Goal: Check status

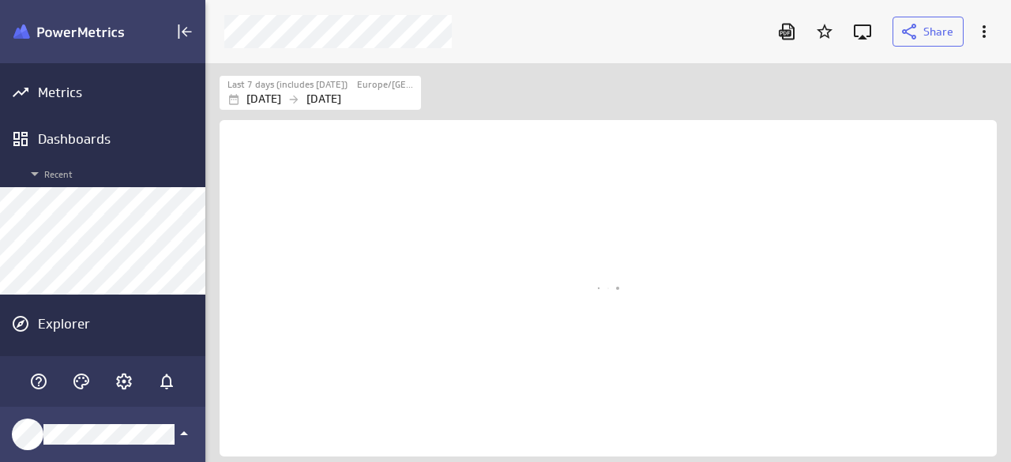
scroll to position [423, 830]
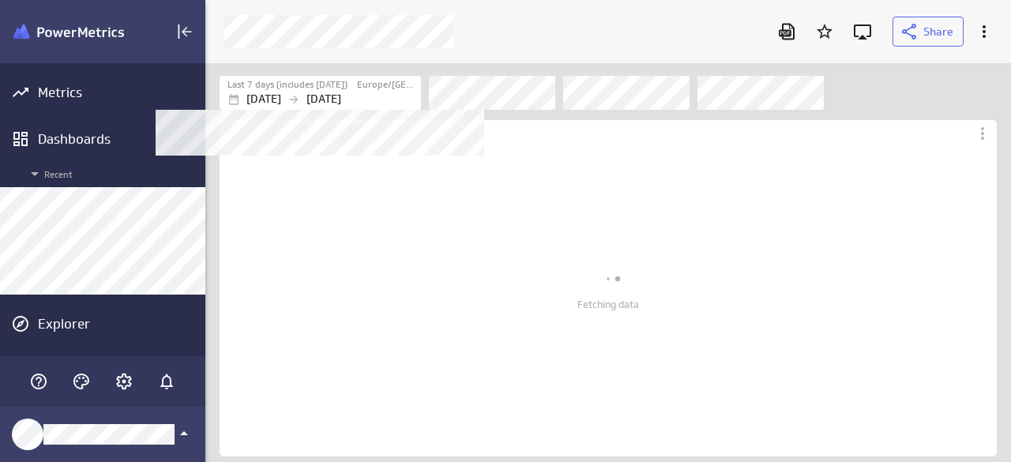
scroll to position [423, 830]
click at [341, 93] on p "[DATE]" at bounding box center [324, 99] width 35 height 17
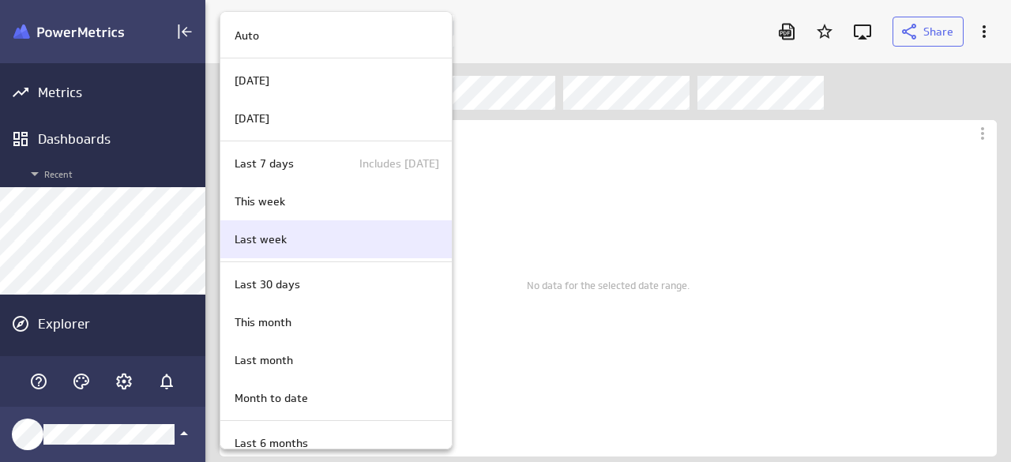
click at [284, 235] on p "Last week" at bounding box center [261, 239] width 52 height 17
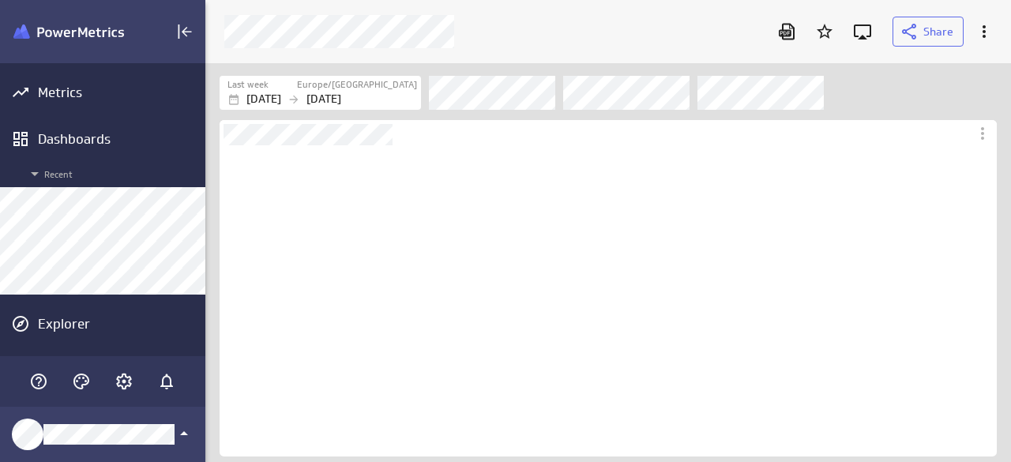
scroll to position [311, 777]
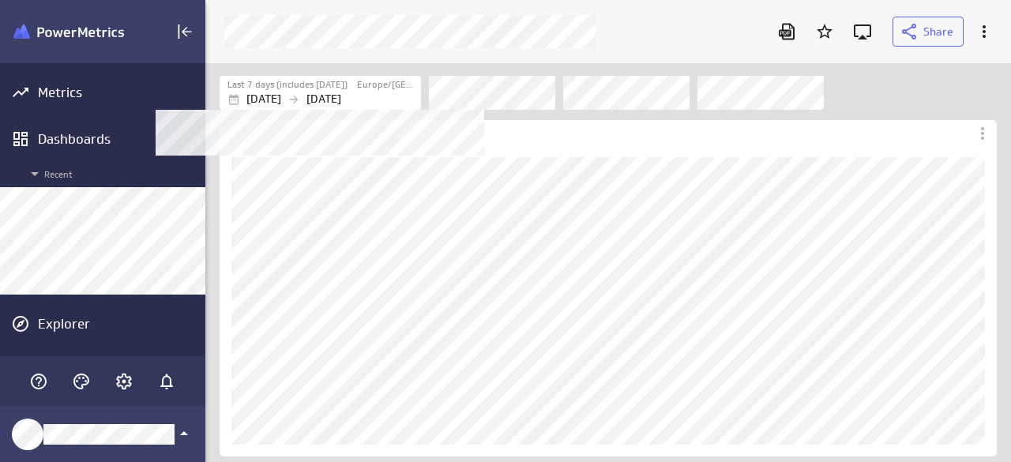
click at [281, 94] on p "[DATE]" at bounding box center [264, 99] width 35 height 17
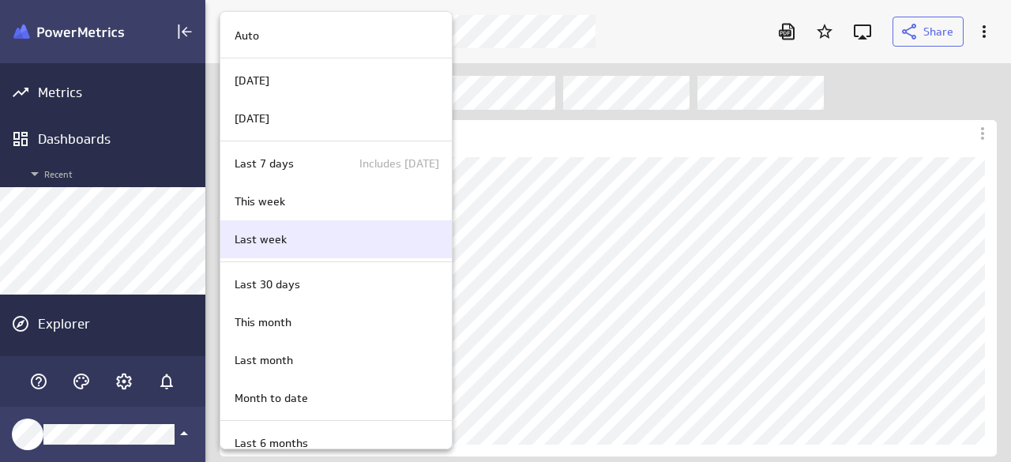
click at [284, 231] on p "Last week" at bounding box center [261, 239] width 52 height 17
